Goal: Task Accomplishment & Management: Manage account settings

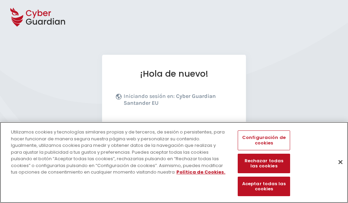
scroll to position [84, 0]
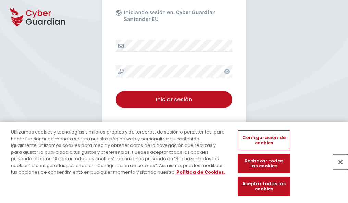
click at [337, 169] on button "Cerrar" at bounding box center [340, 161] width 15 height 15
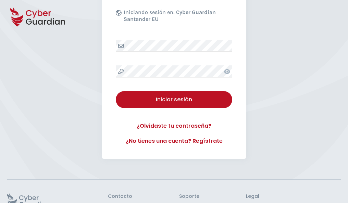
scroll to position [133, 0]
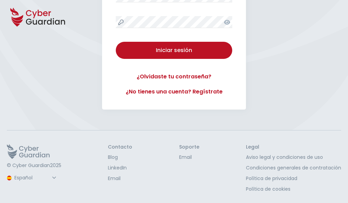
click at [116, 42] on button "Iniciar sesión" at bounding box center [174, 50] width 116 height 17
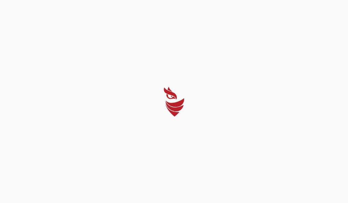
select select "Português (BR)"
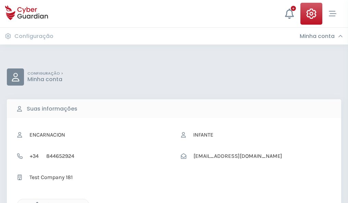
click at [35, 202] on icon "button" at bounding box center [36, 205] width 6 height 6
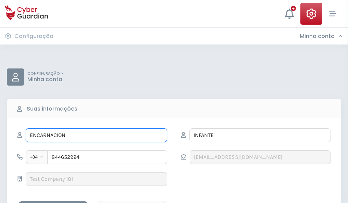
click at [96, 135] on input "ENCARNACION" at bounding box center [96, 135] width 141 height 14
type input "E"
type input "Bernardino"
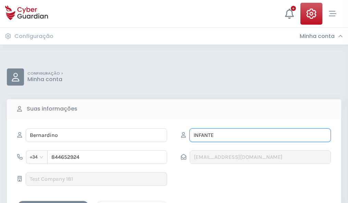
click at [260, 135] on input "INFANTE" at bounding box center [259, 135] width 141 height 14
type input "I"
type input "Rosales"
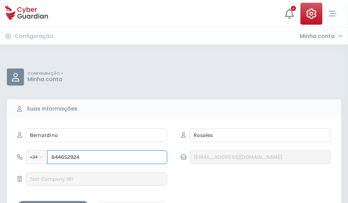
click at [107, 157] on input "844652924" at bounding box center [107, 157] width 120 height 14
type input "8"
type input "616270310"
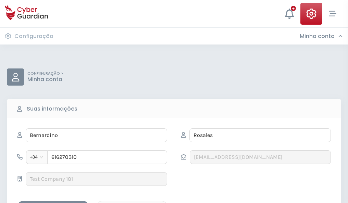
click at [53, 203] on div "Salvar alterações" at bounding box center [53, 207] width 62 height 9
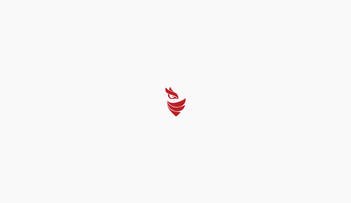
select select "Português (BR)"
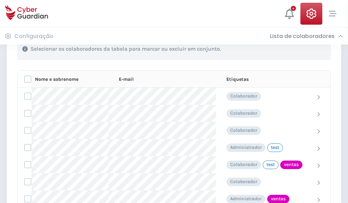
scroll to position [310, 0]
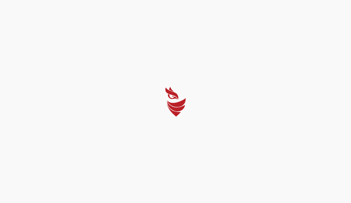
select select "Português (BR)"
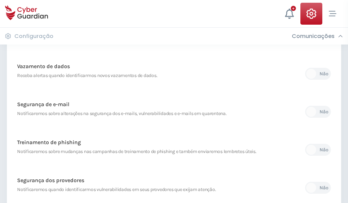
scroll to position [360, 0]
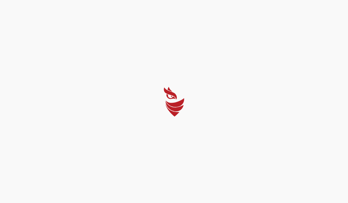
select select "Português (BR)"
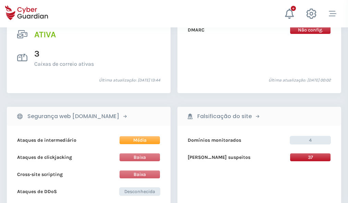
scroll to position [696, 0]
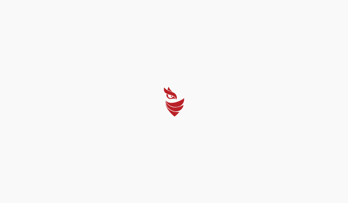
select select "Português (BR)"
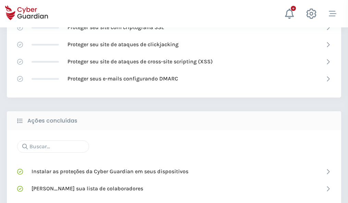
scroll to position [456, 0]
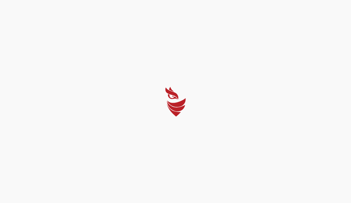
select select "Português (BR)"
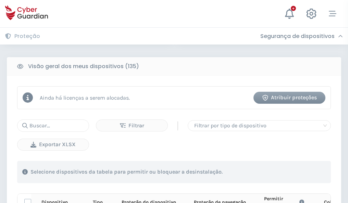
scroll to position [605, 0]
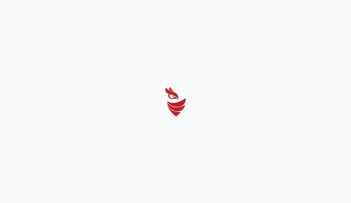
select select "Português (BR)"
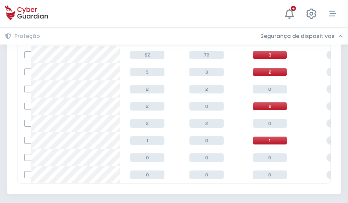
scroll to position [318, 0]
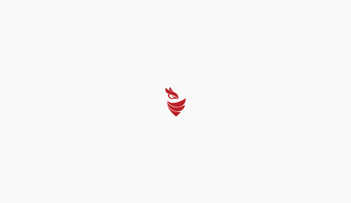
select select "Português (BR)"
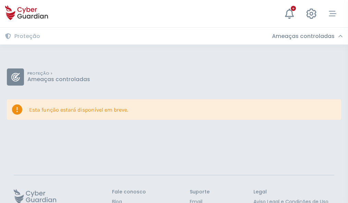
scroll to position [45, 0]
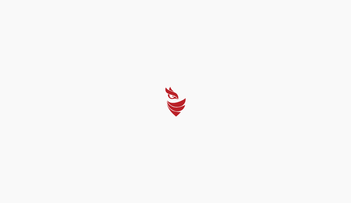
select select "Português (BR)"
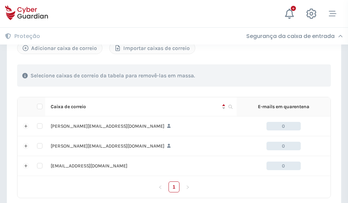
scroll to position [317, 0]
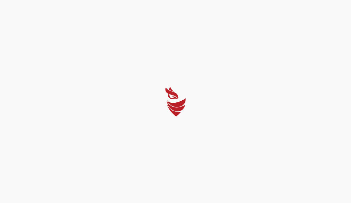
select select "Português (BR)"
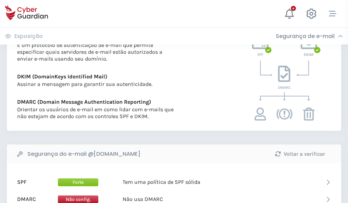
scroll to position [369, 0]
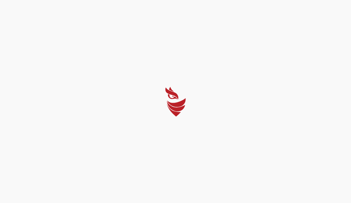
select select "Português (BR)"
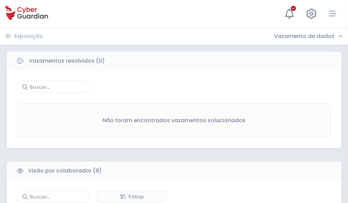
scroll to position [583, 0]
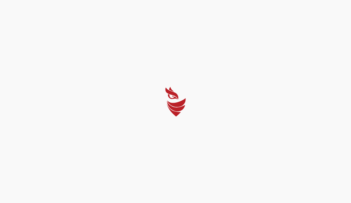
select select "Português (BR)"
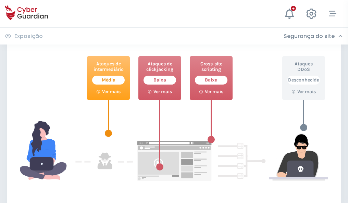
scroll to position [373, 0]
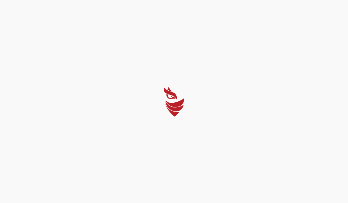
select select "Português (BR)"
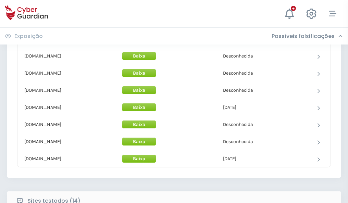
scroll to position [668, 0]
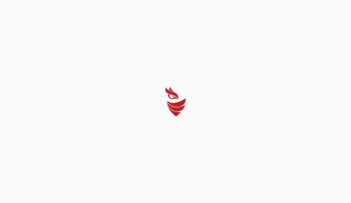
select select "Português (BR)"
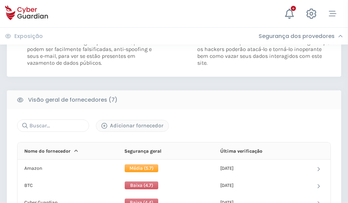
scroll to position [452, 0]
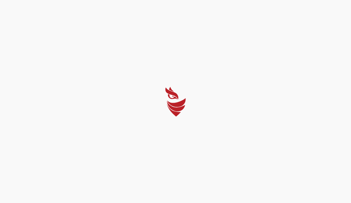
select select "Português (BR)"
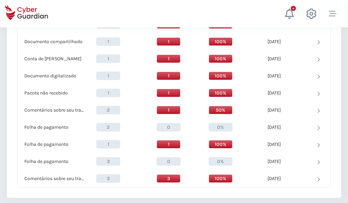
scroll to position [710, 0]
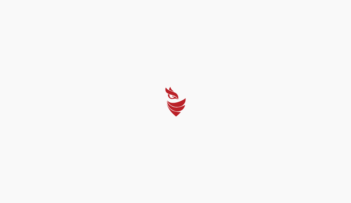
select select "Português (BR)"
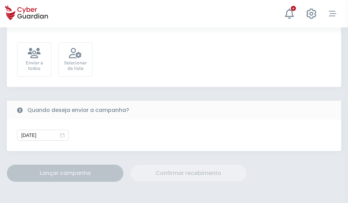
scroll to position [251, 0]
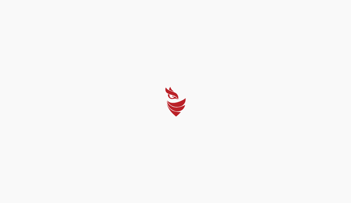
select select "Português (BR)"
